Goal: Task Accomplishment & Management: Use online tool/utility

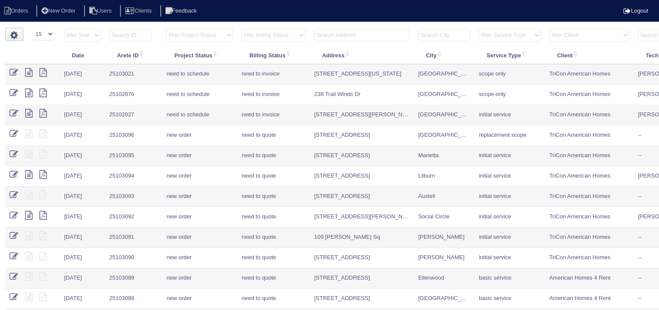
select select "15"
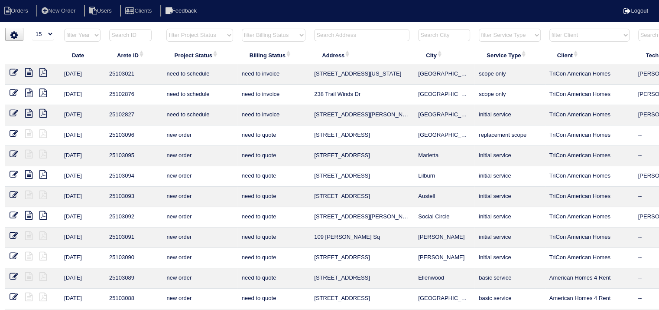
click at [357, 38] on input "text" at bounding box center [361, 35] width 95 height 12
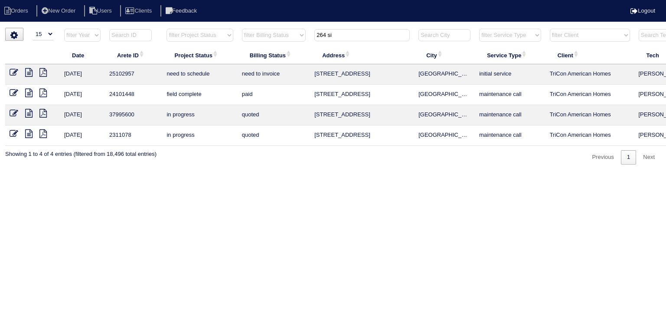
type input "264 si"
click at [29, 70] on icon at bounding box center [28, 72] width 7 height 9
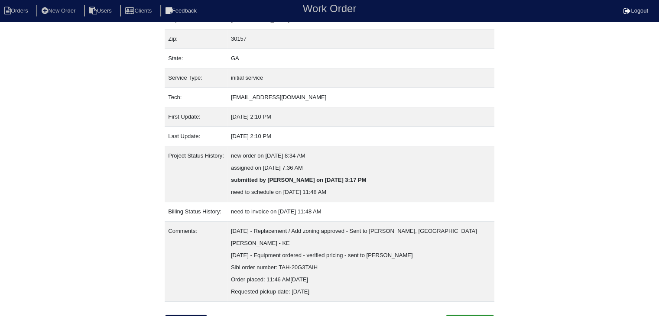
scroll to position [78, 0]
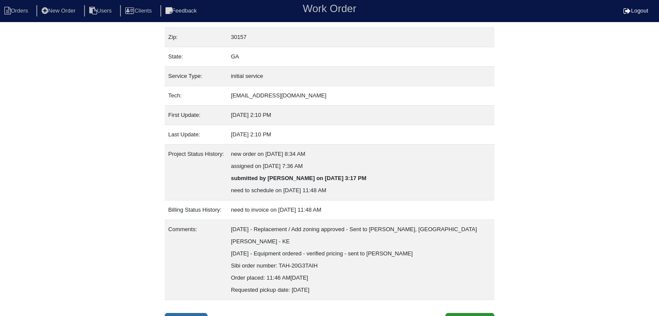
click at [187, 313] on link "Inspection" at bounding box center [186, 321] width 43 height 16
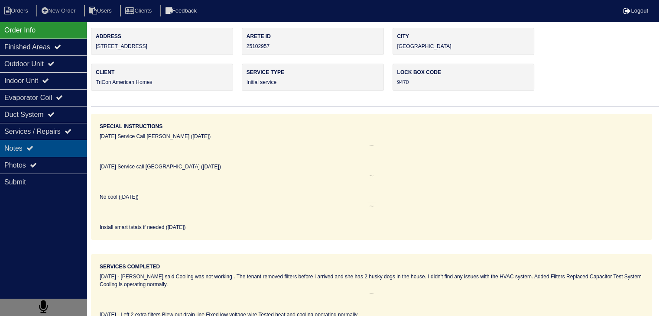
click at [36, 152] on div "Notes" at bounding box center [43, 148] width 87 height 17
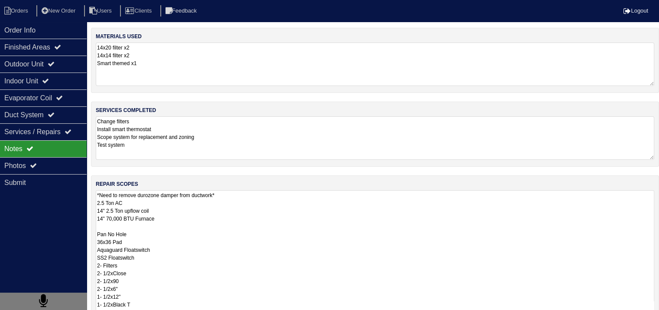
drag, startPoint x: 100, startPoint y: 193, endPoint x: 149, endPoint y: 230, distance: 61.6
click at [149, 230] on textarea "*Need to remove durozone damper from ductwork* 2.5 Ton AC 14" 2.5 Ton upflow co…" at bounding box center [375, 315] width 559 height 251
click at [229, 219] on textarea "*Need to remove durozone damper from ductwork* 2.5 Ton AC 14" 2.5 Ton upflow co…" at bounding box center [375, 315] width 559 height 251
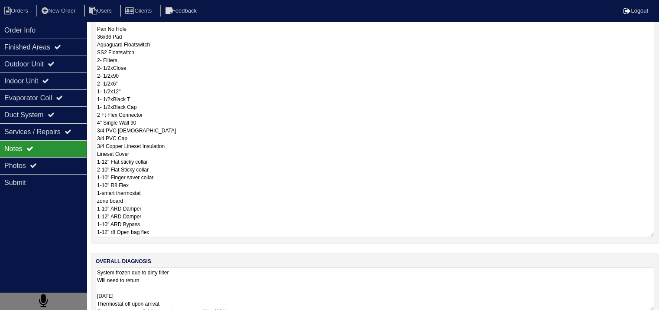
scroll to position [219, 0]
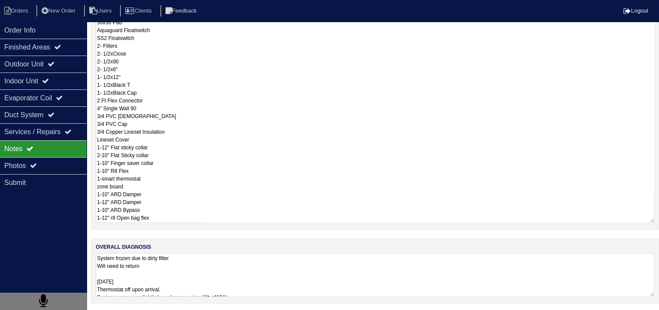
drag, startPoint x: 97, startPoint y: 194, endPoint x: 210, endPoint y: 218, distance: 115.6
click at [210, 218] on textarea "*Need to remove durozone damper from ductwork* 2.5 Ton AC 14" 2.5 Ton upflow co…" at bounding box center [375, 96] width 559 height 251
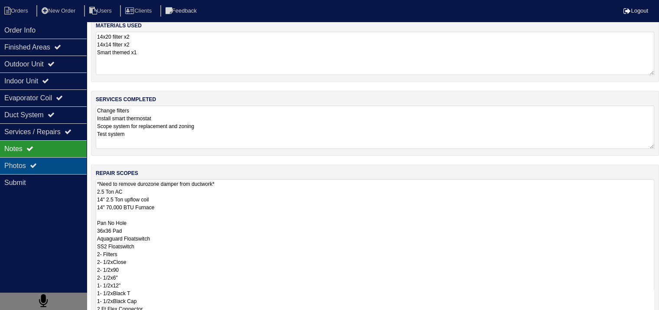
click at [72, 167] on div "Photos" at bounding box center [43, 165] width 87 height 17
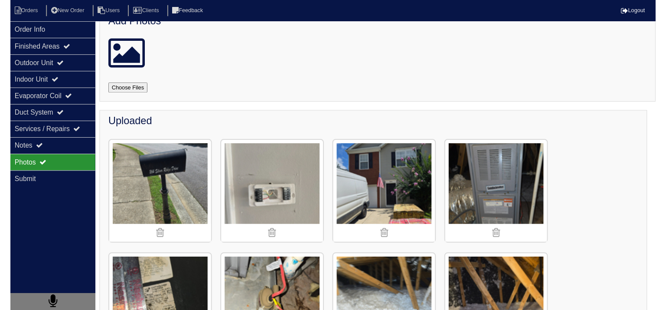
scroll to position [0, 0]
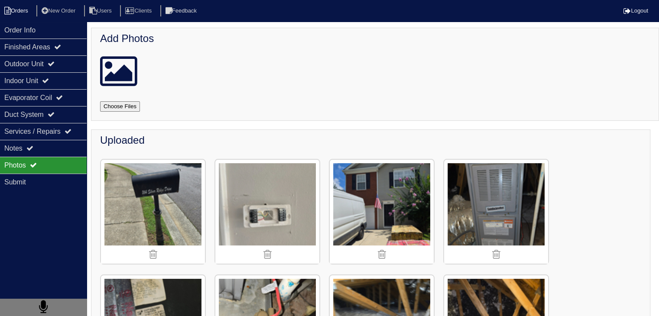
click at [28, 9] on li "Orders" at bounding box center [17, 11] width 35 height 12
select select "15"
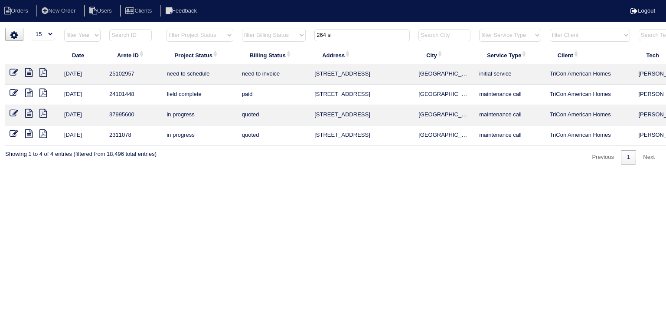
drag, startPoint x: 342, startPoint y: 36, endPoint x: 291, endPoint y: 34, distance: 50.7
click at [291, 34] on tr "filter Year -- Any Year -- 2025 2024 2023 2022 2021 2020 2019 filter Project St…" at bounding box center [380, 37] width 751 height 18
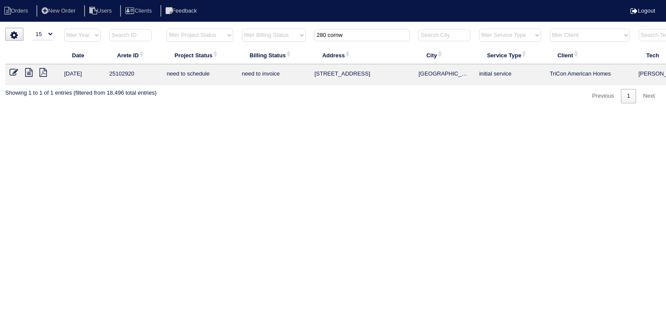
type input "280 cornw"
click at [29, 72] on icon at bounding box center [28, 72] width 7 height 9
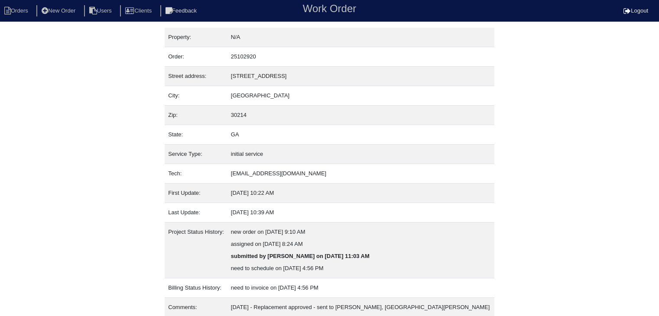
scroll to position [78, 0]
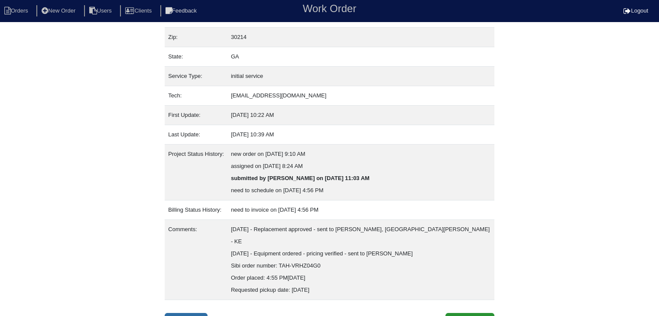
click at [202, 313] on link "Inspection" at bounding box center [186, 321] width 43 height 16
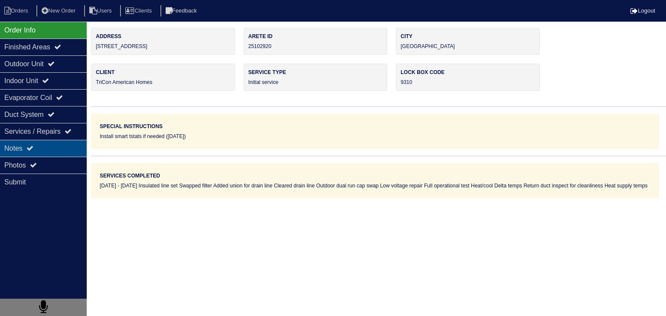
click at [57, 148] on div "Notes" at bounding box center [43, 148] width 87 height 17
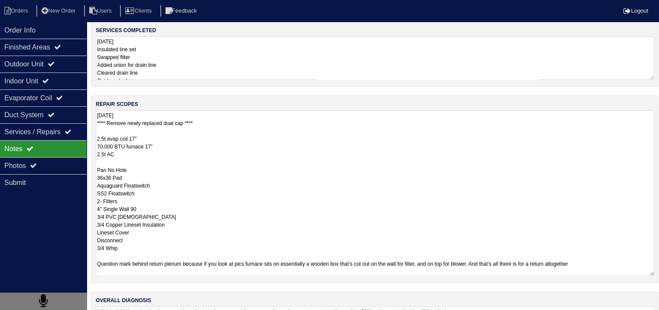
scroll to position [134, 0]
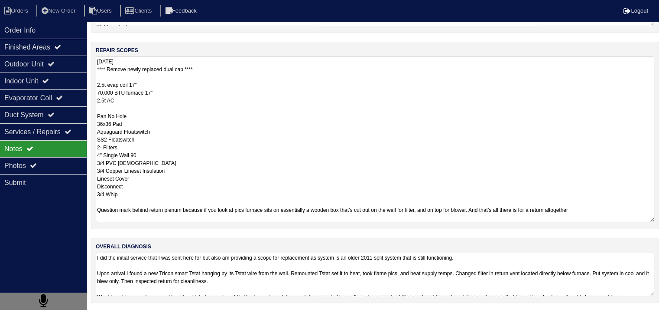
drag, startPoint x: 97, startPoint y: 202, endPoint x: 412, endPoint y: 217, distance: 315.9
click at [412, 217] on textarea "08/09/2025 **** Remove newly replaced dual cap **** 2.5t evap coil 17” 70,000 B…" at bounding box center [375, 139] width 559 height 166
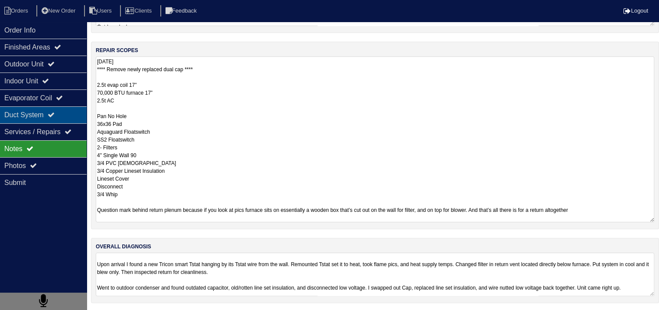
scroll to position [11, 0]
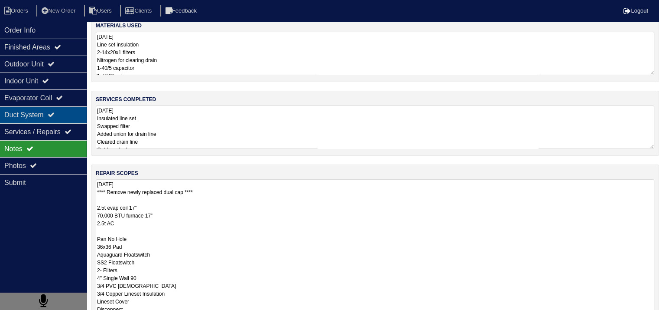
click at [37, 119] on div "Duct System" at bounding box center [43, 114] width 87 height 17
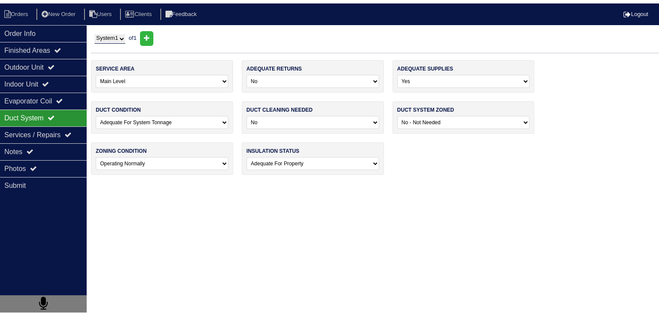
scroll to position [0, 0]
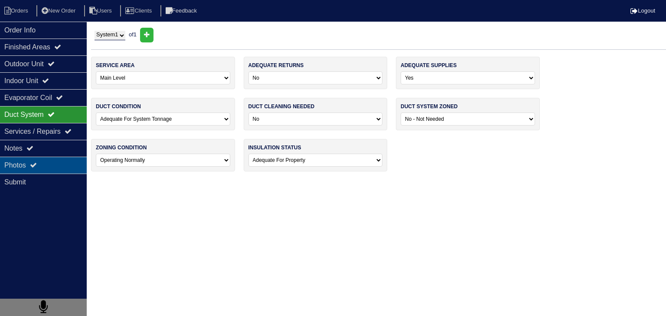
click at [47, 165] on div "Photos" at bounding box center [43, 165] width 87 height 17
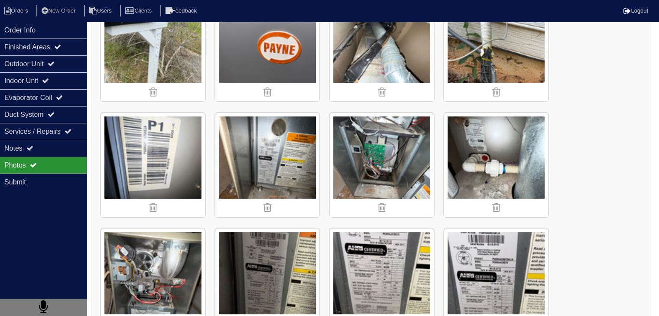
scroll to position [87, 0]
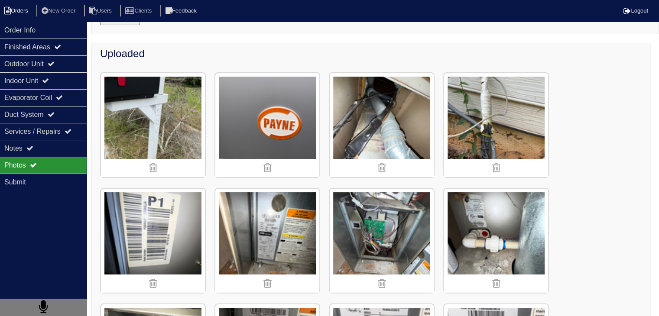
click at [25, 8] on li "Orders" at bounding box center [17, 11] width 35 height 12
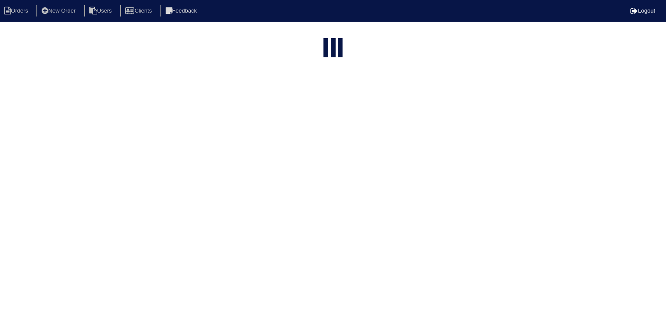
select select "15"
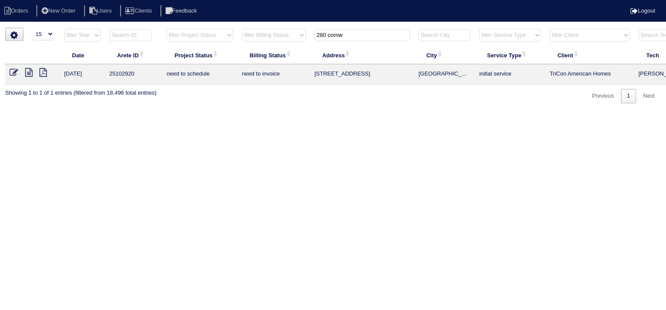
drag, startPoint x: 306, startPoint y: 34, endPoint x: 260, endPoint y: 35, distance: 46.0
click at [260, 35] on tr "filter Year -- Any Year -- 2025 2024 2023 2022 2021 2020 2019 filter Project St…" at bounding box center [380, 37] width 751 height 18
type input "6955 pom"
click at [28, 72] on icon at bounding box center [28, 72] width 7 height 9
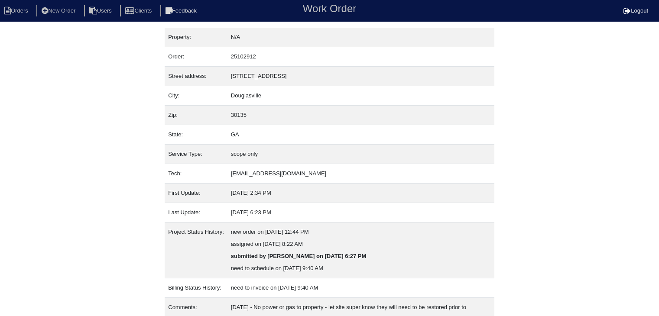
scroll to position [78, 0]
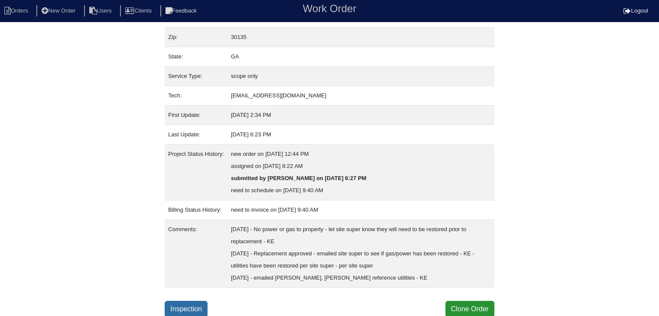
click at [196, 307] on link "Inspection" at bounding box center [186, 309] width 43 height 16
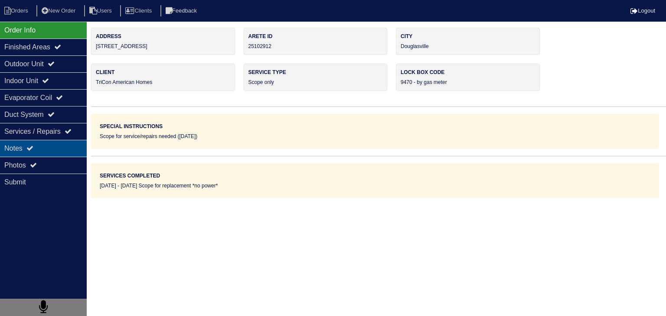
click at [36, 150] on div "Notes" at bounding box center [43, 148] width 87 height 17
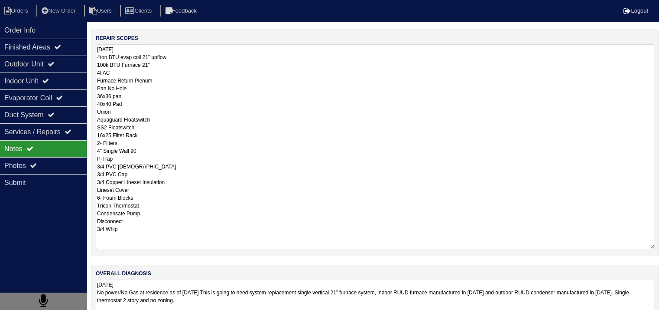
scroll to position [172, 0]
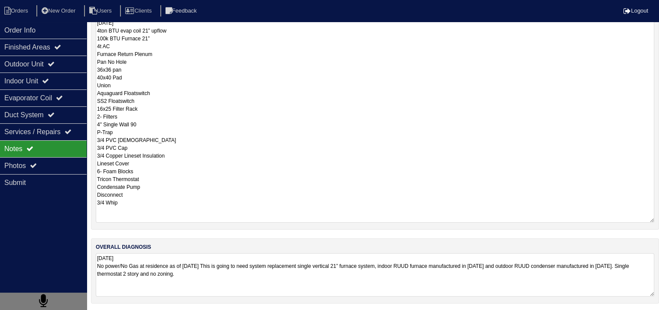
drag, startPoint x: 99, startPoint y: 219, endPoint x: 166, endPoint y: 237, distance: 69.9
click at [166, 237] on div "materials used 08/08/2025 N/A scope only services completed 08/08/2025 Scope fo…" at bounding box center [375, 84] width 568 height 456
click at [201, 100] on textarea "08/08/2025 4ton BTU evap coil 21” upflow 100k BTU Furnace 21” 4t AC Furnace Ret…" at bounding box center [375, 120] width 559 height 205
drag, startPoint x: 97, startPoint y: 45, endPoint x: 163, endPoint y: 220, distance: 186.9
click at [163, 220] on textarea "08/08/2025 4ton BTU evap coil 21” upflow 100k BTU Furnace 21” 4t AC Furnace Ret…" at bounding box center [375, 120] width 559 height 205
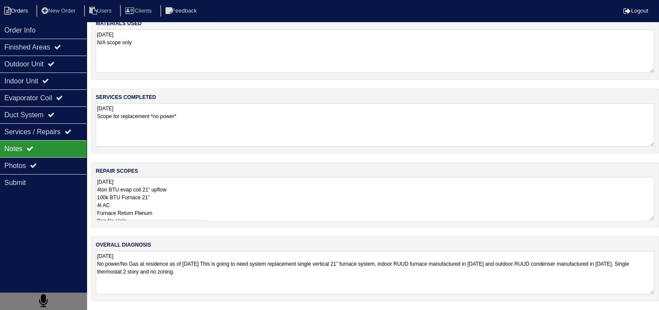
click at [28, 7] on li "Orders" at bounding box center [17, 11] width 35 height 12
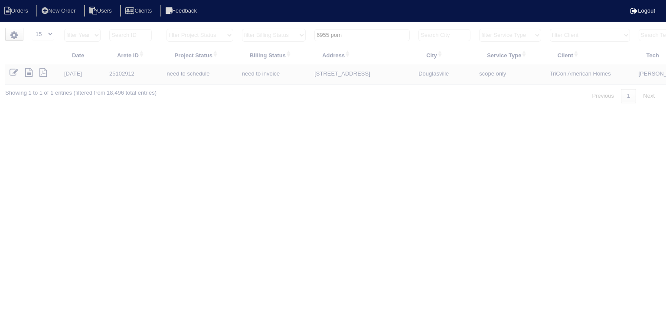
select select "15"
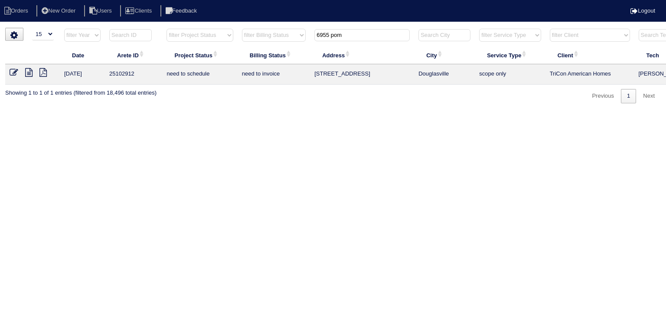
drag, startPoint x: 354, startPoint y: 37, endPoint x: 234, endPoint y: 26, distance: 120.1
click at [234, 26] on html "Orders New Order Users Clients Feedback Logout Orders New Order Users Clients M…" at bounding box center [333, 56] width 666 height 112
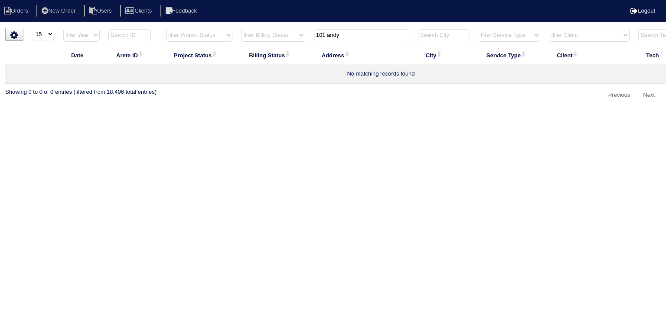
type input "101 andy"
